Goal: Information Seeking & Learning: Learn about a topic

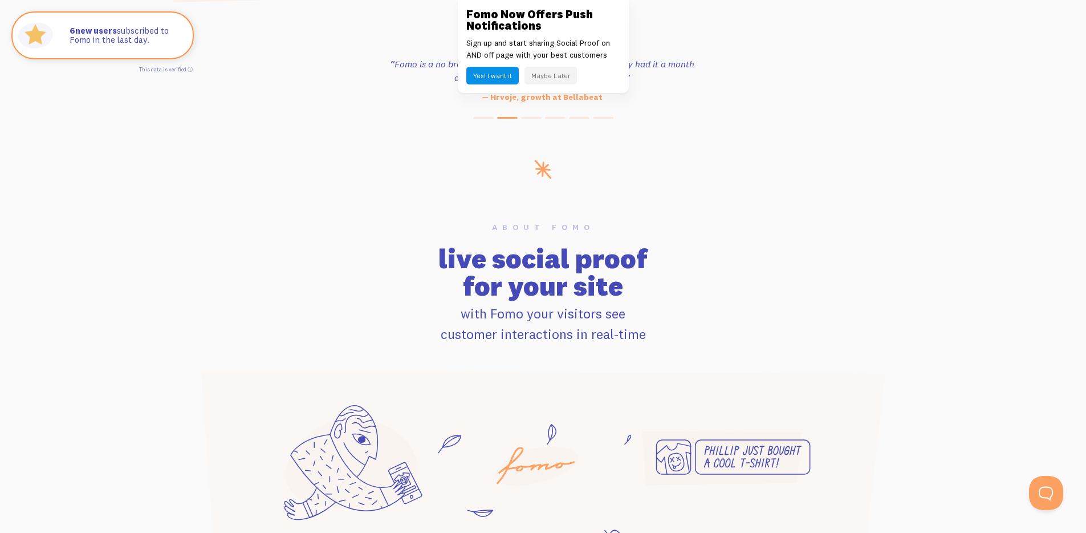
click at [543, 76] on button "Maybe Later" at bounding box center [551, 76] width 52 height 18
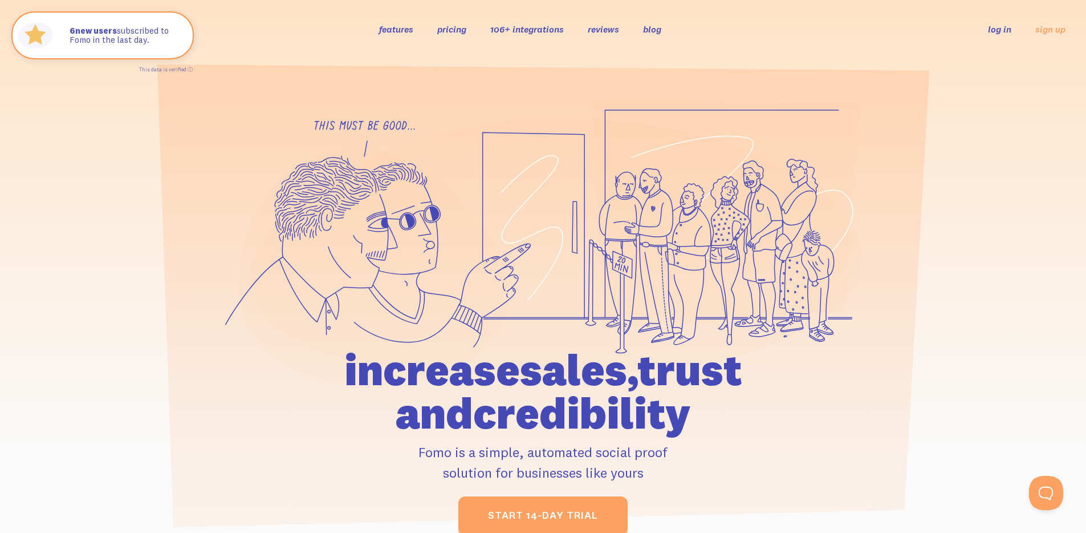
click at [453, 31] on link "pricing" at bounding box center [451, 28] width 29 height 11
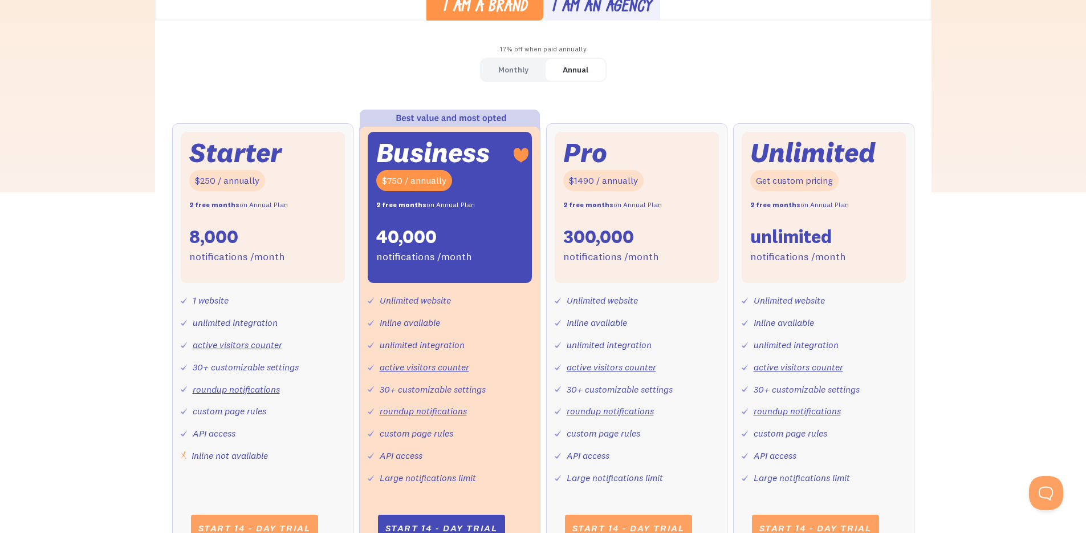
scroll to position [388, 0]
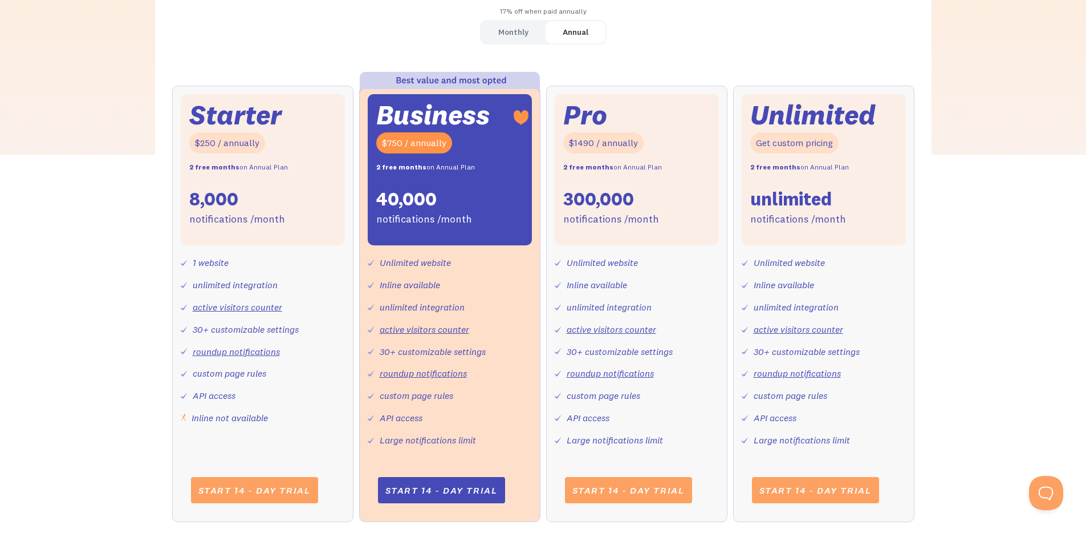
click at [511, 40] on link "Monthly" at bounding box center [513, 32] width 64 height 22
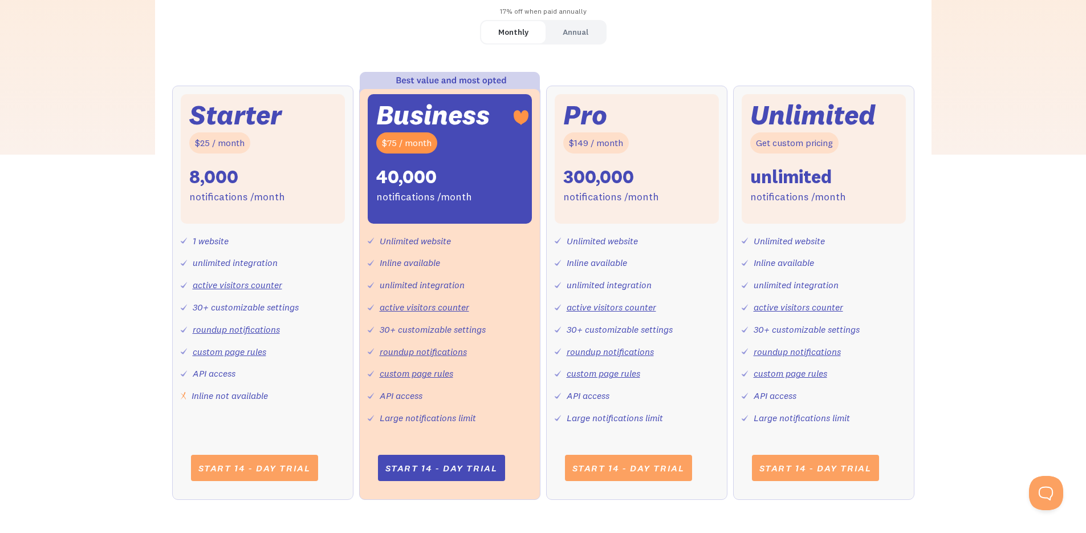
click at [582, 36] on div "Annual" at bounding box center [576, 32] width 26 height 17
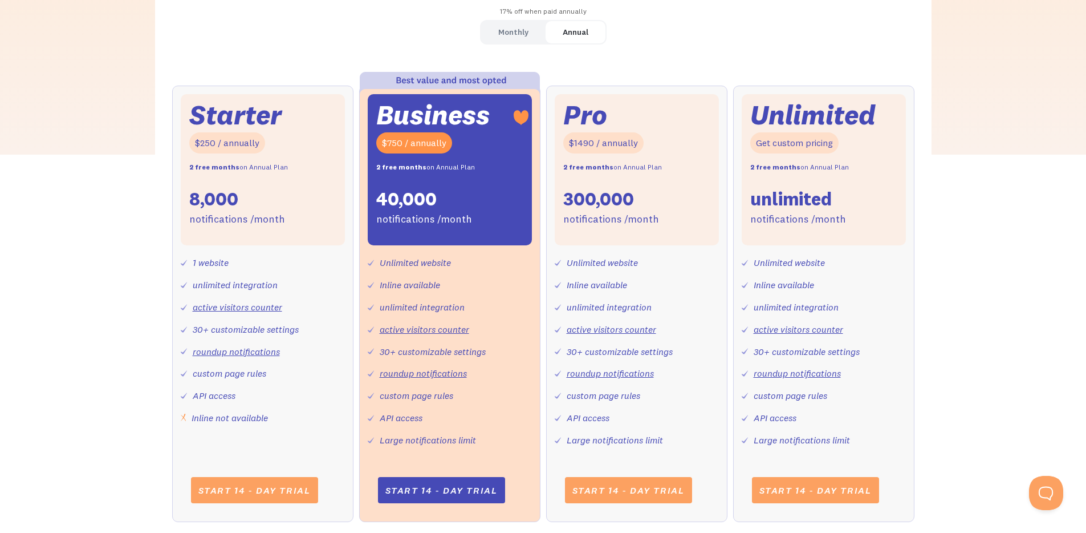
click at [484, 27] on link "Monthly" at bounding box center [513, 32] width 64 height 22
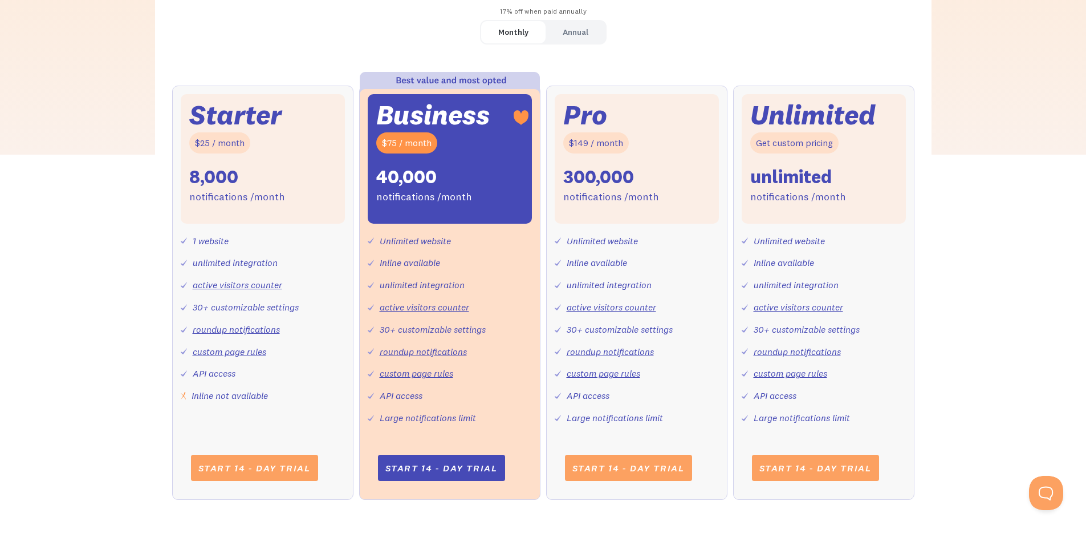
click at [582, 34] on div "Annual" at bounding box center [576, 32] width 26 height 17
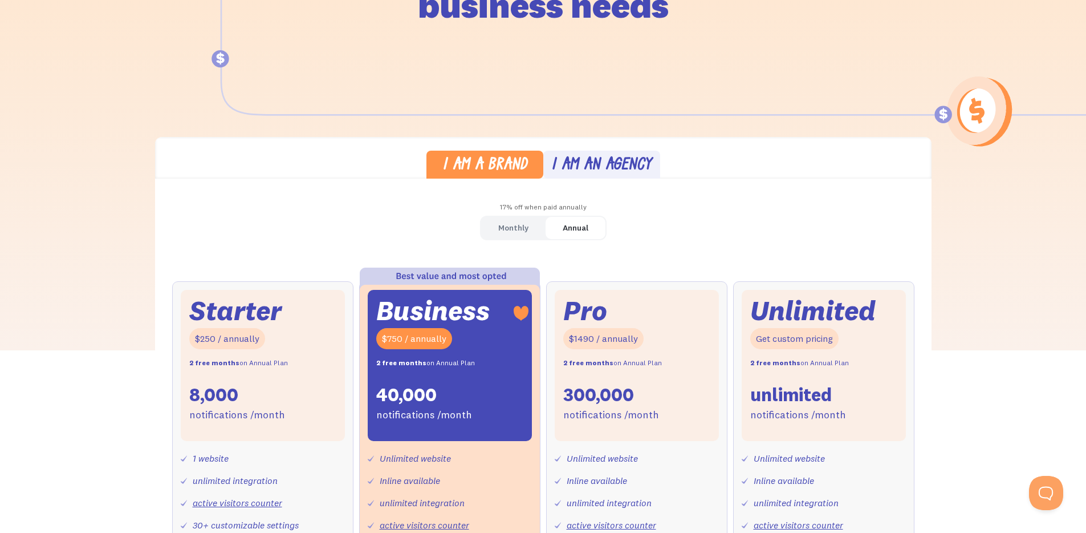
scroll to position [192, 0]
click at [519, 230] on div "Monthly" at bounding box center [513, 228] width 30 height 17
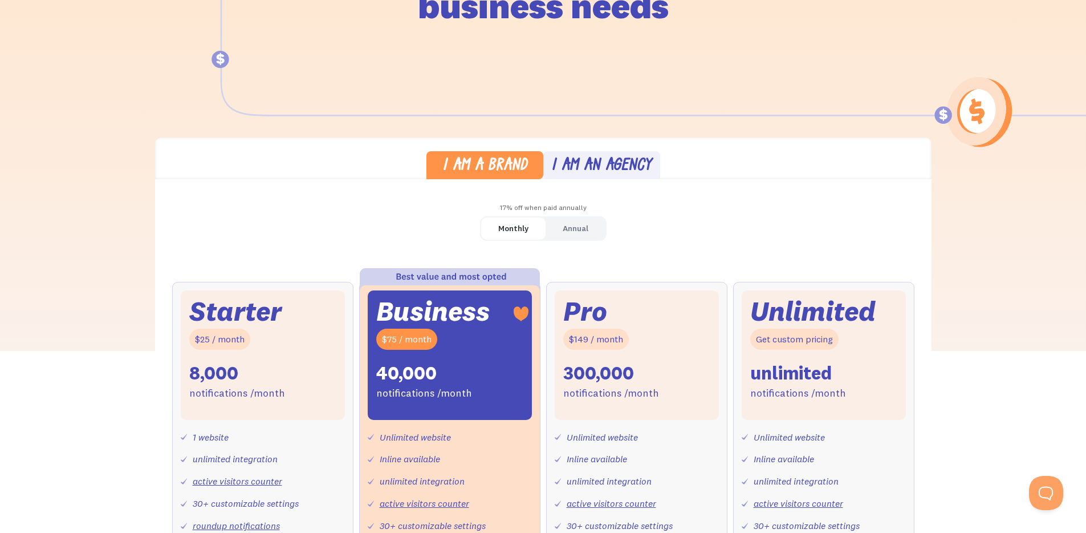
click at [560, 225] on link "Annual" at bounding box center [576, 228] width 60 height 22
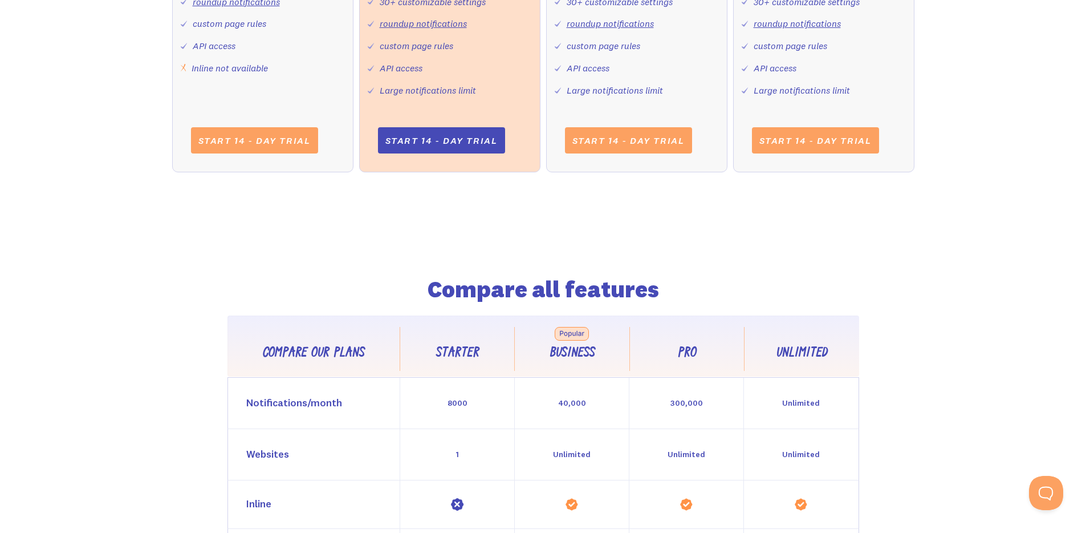
scroll to position [0, 0]
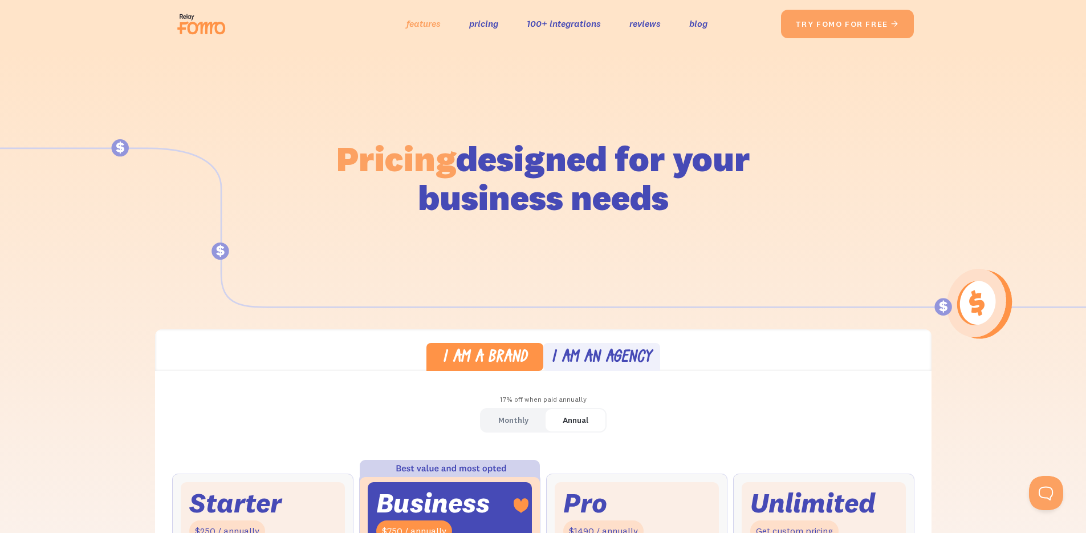
click at [427, 27] on link "features" at bounding box center [424, 23] width 34 height 17
